Goal: Task Accomplishment & Management: Manage account settings

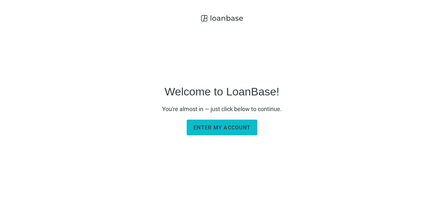
click at [228, 129] on span "Enter my account" at bounding box center [222, 128] width 57 height 6
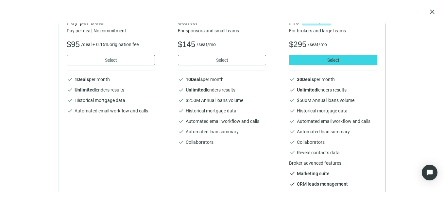
scroll to position [47, 0]
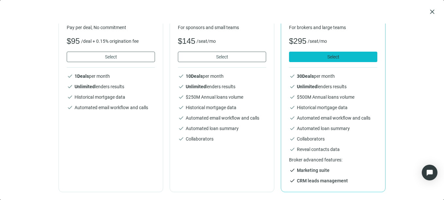
click at [347, 57] on button "Select" at bounding box center [333, 57] width 88 height 10
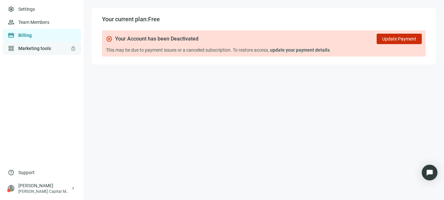
click at [27, 46] on link "Marketing tools lock" at bounding box center [34, 48] width 33 height 5
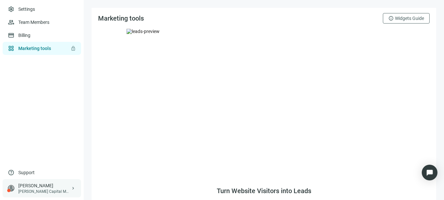
click at [36, 188] on div "[PERSON_NAME]" at bounding box center [44, 186] width 52 height 7
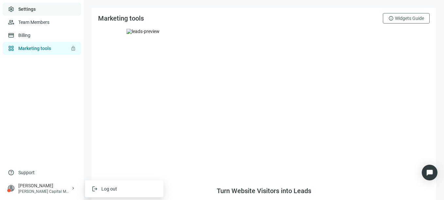
click at [30, 10] on link "Settings" at bounding box center [26, 9] width 17 height 5
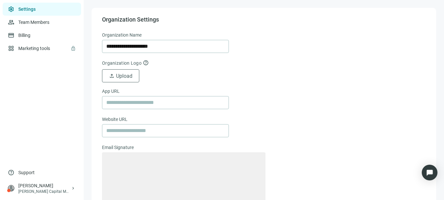
type textarea "**********"
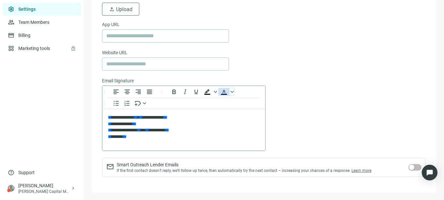
scroll to position [67, 0]
